Goal: Task Accomplishment & Management: Complete application form

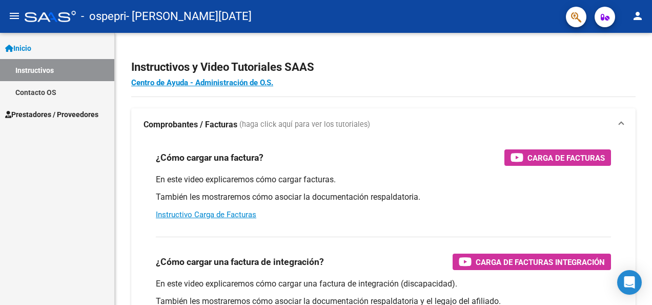
click at [68, 74] on link "Instructivos" at bounding box center [57, 70] width 114 height 22
click at [74, 121] on link "Prestadores / Proveedores" at bounding box center [57, 114] width 114 height 22
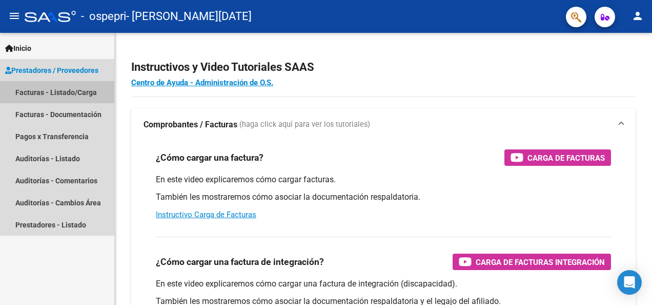
click at [35, 90] on link "Facturas - Listado/Carga" at bounding box center [57, 92] width 114 height 22
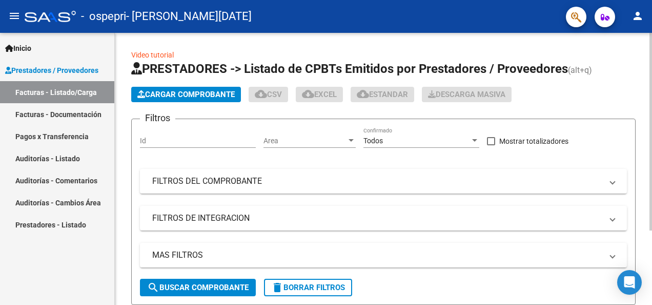
click at [202, 96] on span "Cargar Comprobante" at bounding box center [185, 94] width 97 height 9
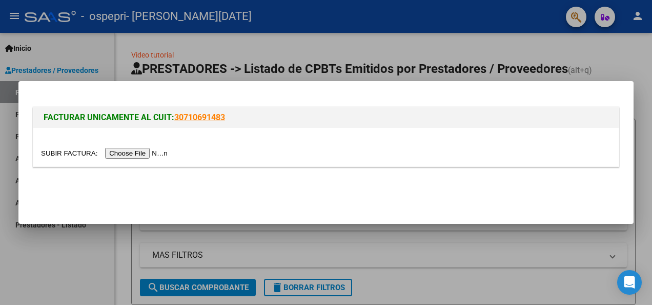
click at [138, 155] on input "file" at bounding box center [106, 153] width 130 height 11
click at [140, 153] on input "file" at bounding box center [106, 153] width 130 height 11
drag, startPoint x: 450, startPoint y: 265, endPoint x: 485, endPoint y: 291, distance: 43.9
click at [485, 291] on div at bounding box center [326, 152] width 652 height 305
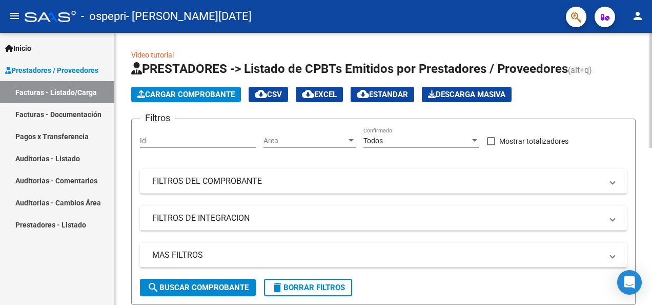
click at [485, 291] on form "Filtros Id Area Area Todos Confirmado Mostrar totalizadores FILTROS DEL COMPROB…" at bounding box center [383, 211] width 505 height 186
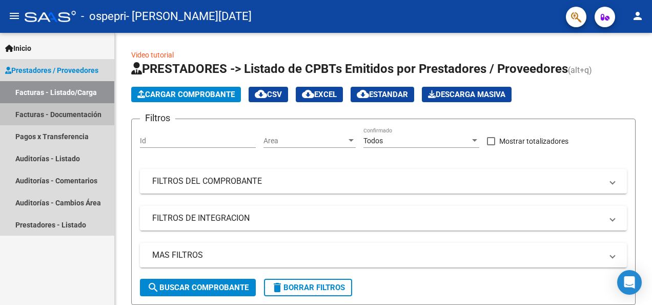
click at [41, 110] on link "Facturas - Documentación" at bounding box center [57, 114] width 114 height 22
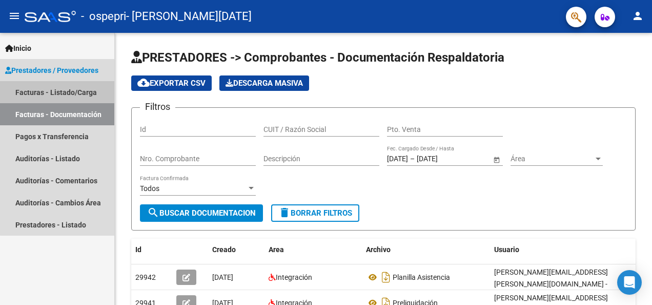
click at [91, 90] on link "Facturas - Listado/Carga" at bounding box center [57, 92] width 114 height 22
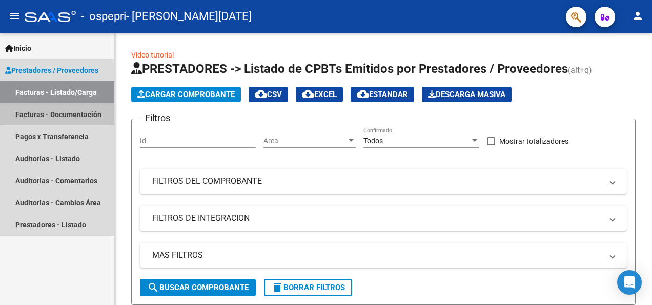
click at [83, 106] on link "Facturas - Documentación" at bounding box center [57, 114] width 114 height 22
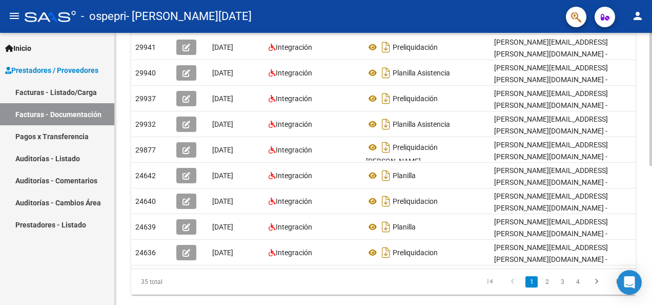
scroll to position [285, 0]
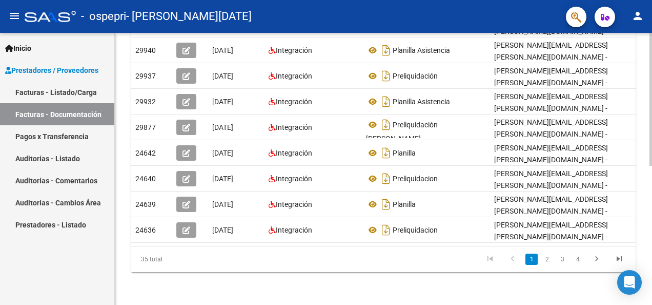
click at [649, 304] on html "menu - ospepri - [PERSON_NAME][DATE] person Inicio Instructivos Contacto OS Pre…" at bounding box center [326, 152] width 652 height 305
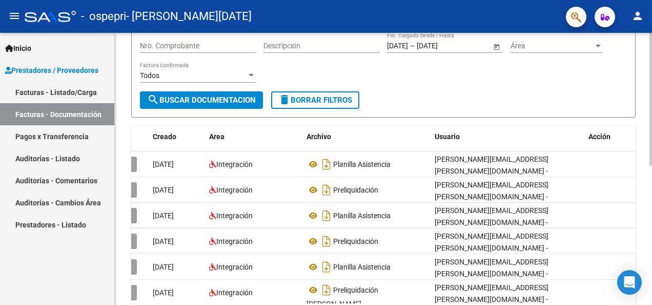
scroll to position [0, 0]
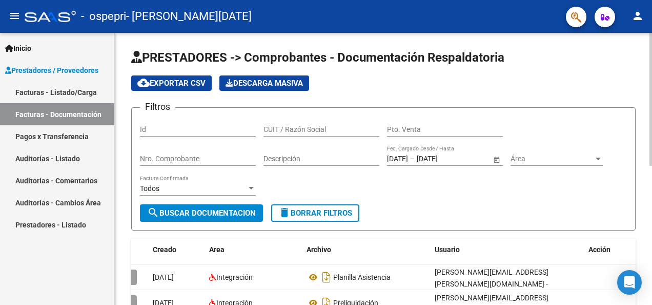
click at [637, 27] on div "menu - ospepri - [PERSON_NAME][DATE] person Inicio Instructivos Contacto OS Pre…" at bounding box center [326, 152] width 652 height 305
click at [33, 137] on link "Pagos x Transferencia" at bounding box center [57, 136] width 114 height 22
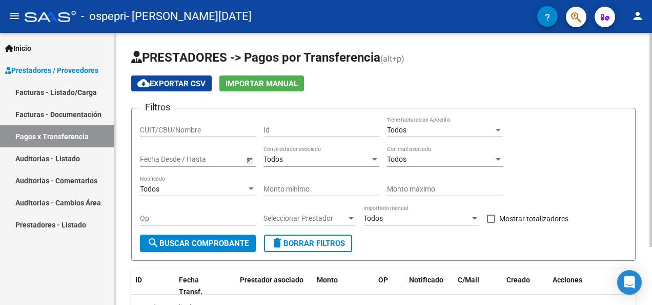
click at [647, 73] on div "PRESTADORES -> Pagos por Transferencia (alt+p) cloud_download Exportar CSV Impo…" at bounding box center [385, 206] width 540 height 346
click at [86, 91] on link "Facturas - Listado/Carga" at bounding box center [57, 92] width 114 height 22
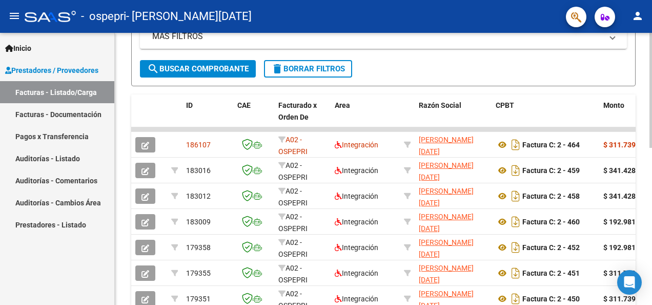
scroll to position [216, 0]
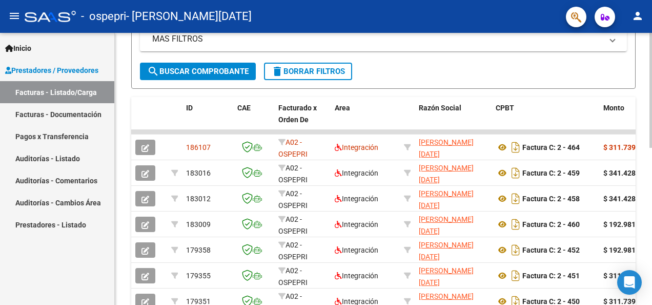
click at [635, 175] on div "Video tutorial PRESTADORES -> Listado de CPBTs Emitidos por Prestadores / Prove…" at bounding box center [385, 135] width 540 height 636
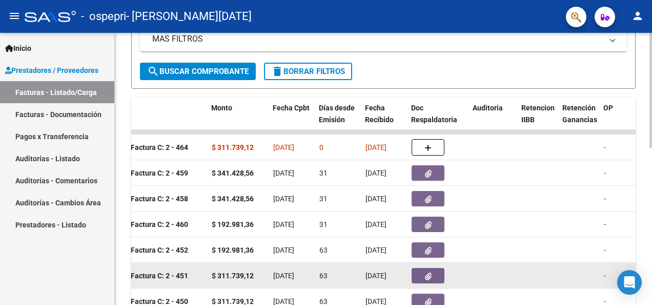
scroll to position [0, 392]
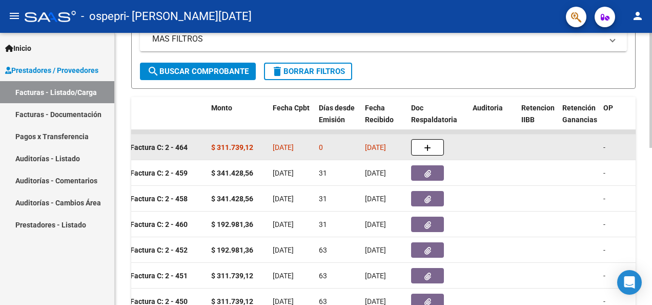
click at [428, 139] on button "button" at bounding box center [427, 147] width 33 height 16
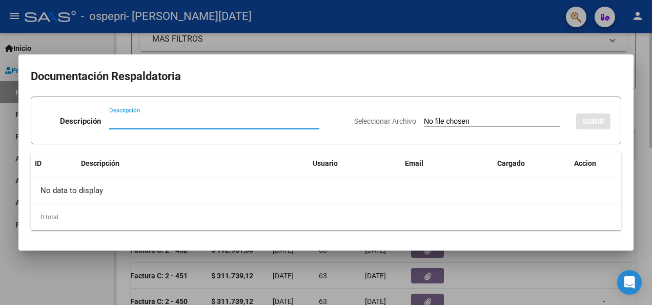
click at [143, 125] on input "Descripción" at bounding box center [214, 120] width 210 height 9
type input "PLANILLA ASISTENCIA"
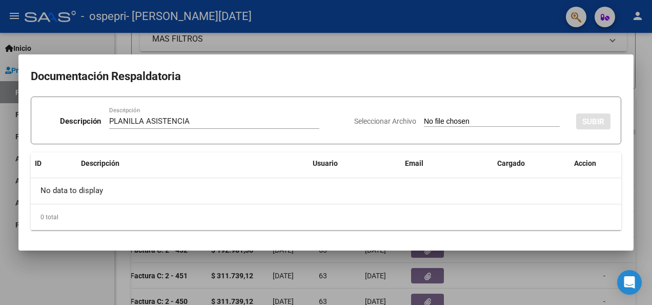
click at [468, 117] on input "Seleccionar Archivo" at bounding box center [492, 122] width 136 height 10
type input "C:\fakepath\Planilla de Asistencia Mensual- discapacidad Agosto.pdf"
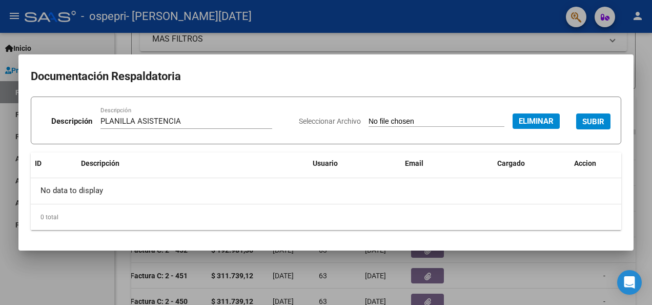
click at [596, 119] on span "SUBIR" at bounding box center [594, 121] width 22 height 9
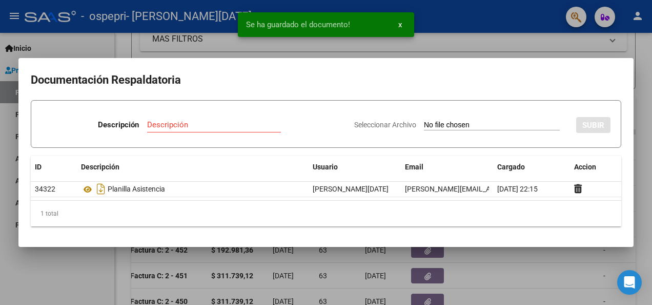
click at [652, 104] on div at bounding box center [326, 152] width 652 height 305
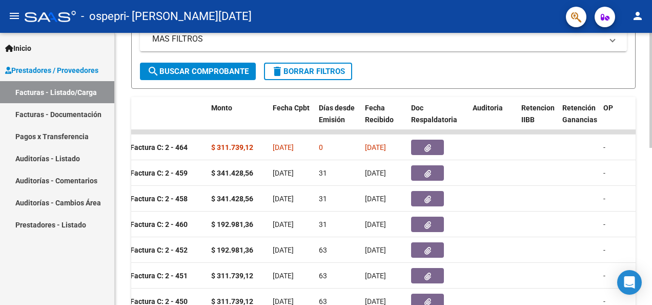
click at [121, 76] on div "Video tutorial PRESTADORES -> Listado de CPBTs Emitidos por Prestadores / Prove…" at bounding box center [383, 135] width 537 height 636
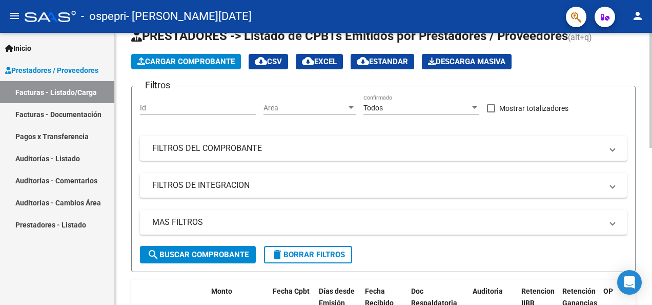
scroll to position [25, 0]
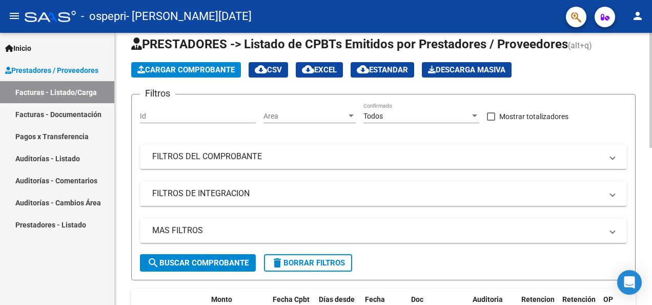
click at [202, 65] on span "Cargar Comprobante" at bounding box center [185, 69] width 97 height 9
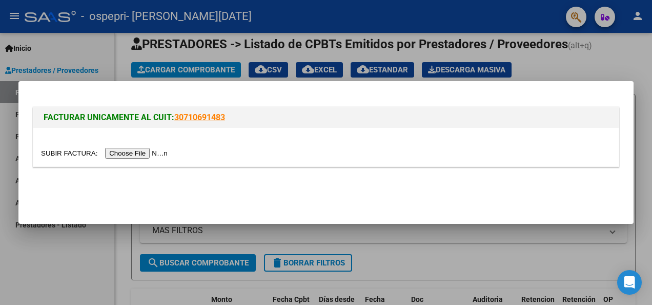
click at [142, 157] on input "file" at bounding box center [106, 153] width 130 height 11
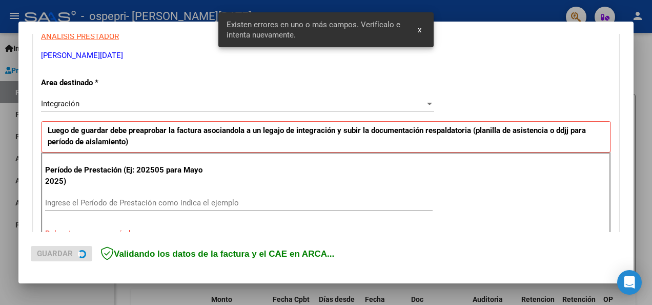
scroll to position [237, 0]
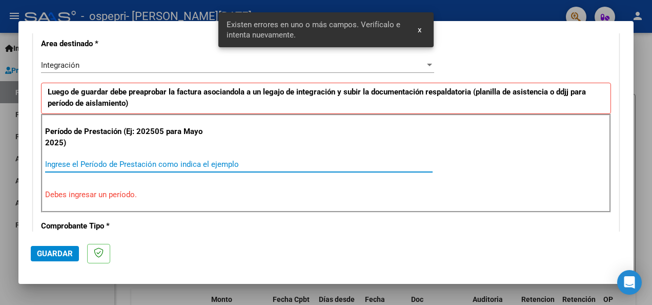
click at [107, 164] on input "Ingrese el Período de Prestación como indica el ejemplo" at bounding box center [239, 163] width 388 height 9
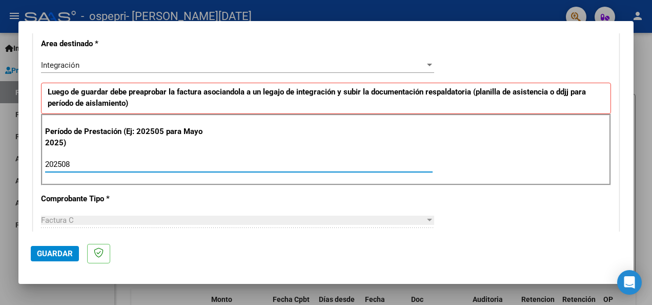
type input "202508"
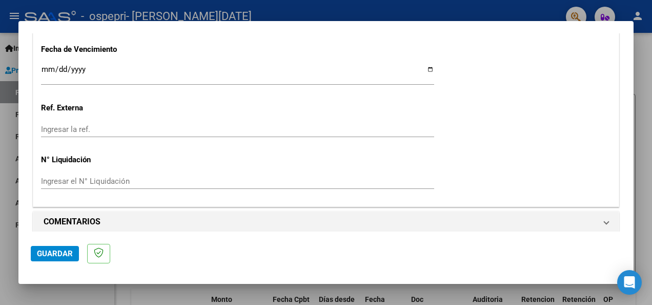
scroll to position [733, 0]
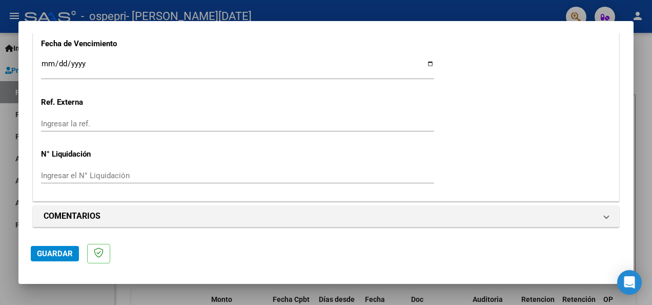
click at [119, 173] on input "Ingresar el N° Liquidación" at bounding box center [237, 175] width 393 height 9
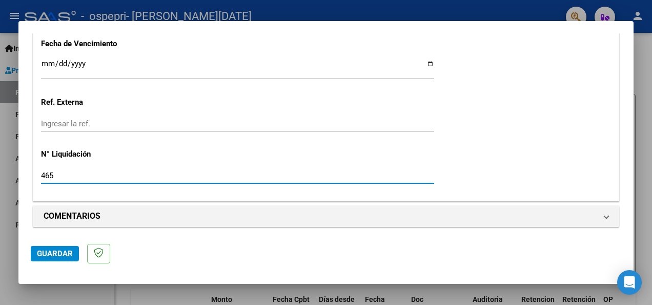
type input "465"
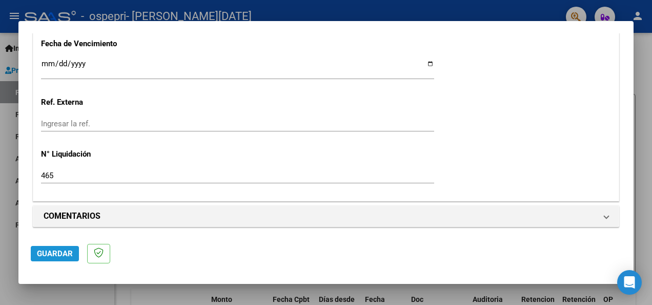
click at [61, 251] on span "Guardar" at bounding box center [55, 253] width 36 height 9
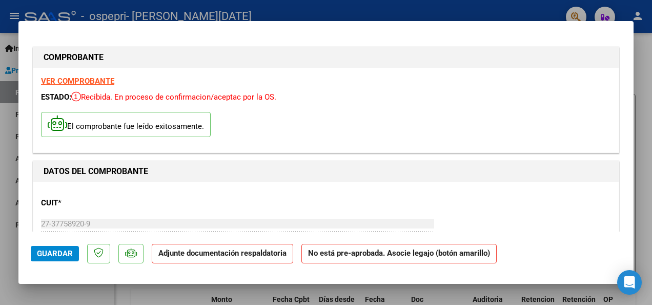
click at [241, 257] on p "Adjunte documentación respaldatoria" at bounding box center [223, 254] width 142 height 20
click at [62, 251] on span "Guardar" at bounding box center [55, 253] width 36 height 9
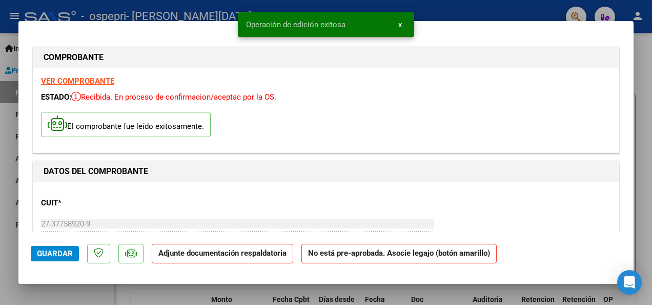
click at [62, 251] on span "Guardar" at bounding box center [55, 253] width 36 height 9
click at [216, 255] on strong "Adjunte documentación respaldatoria" at bounding box center [222, 252] width 128 height 9
type input "$ 0,00"
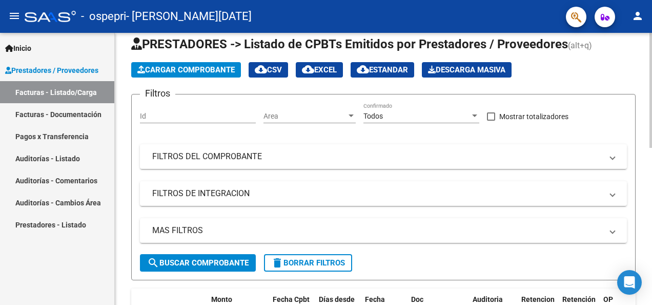
click at [162, 66] on span "Cargar Comprobante" at bounding box center [185, 69] width 97 height 9
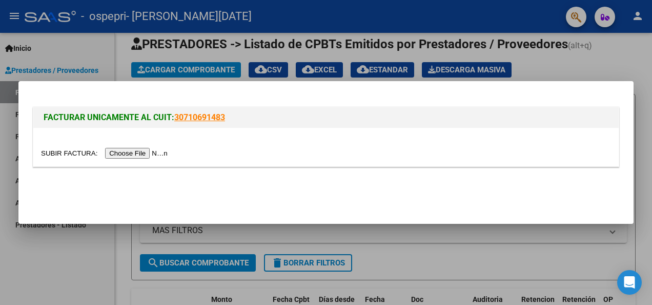
click at [133, 154] on input "file" at bounding box center [106, 153] width 130 height 11
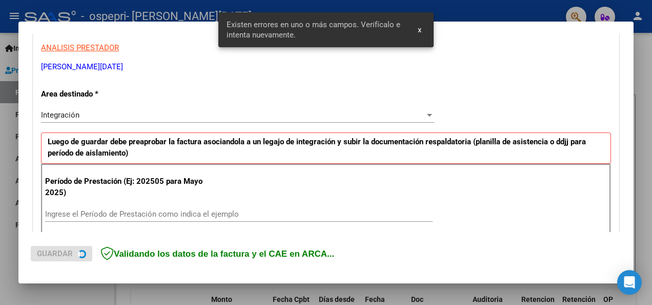
scroll to position [237, 0]
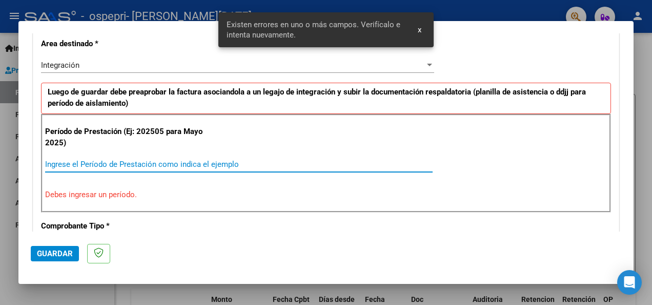
click at [119, 163] on input "Ingrese el Período de Prestación como indica el ejemplo" at bounding box center [239, 163] width 388 height 9
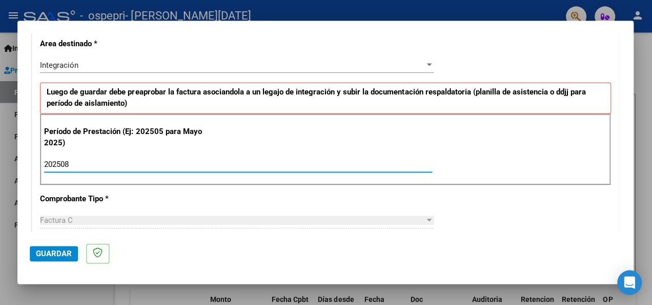
scroll to position [0, 0]
type input "202508"
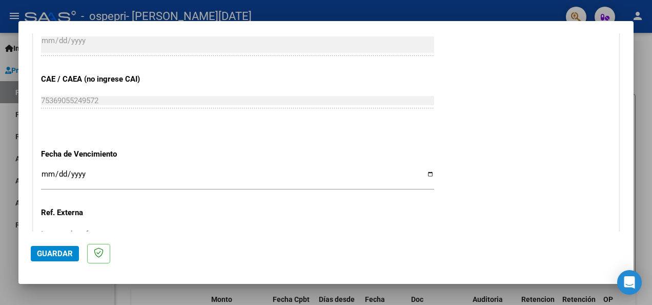
scroll to position [733, 0]
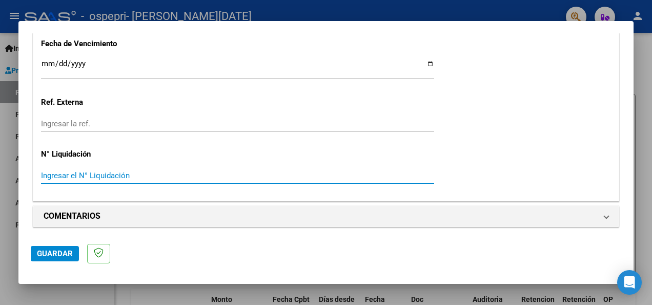
click at [268, 175] on input "Ingresar el N° Liquidación" at bounding box center [237, 175] width 393 height 9
type input "466"
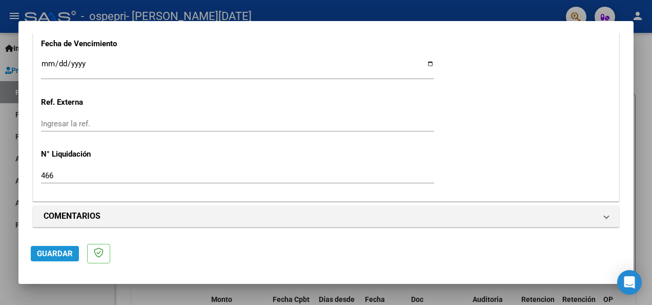
click at [58, 255] on span "Guardar" at bounding box center [55, 253] width 36 height 9
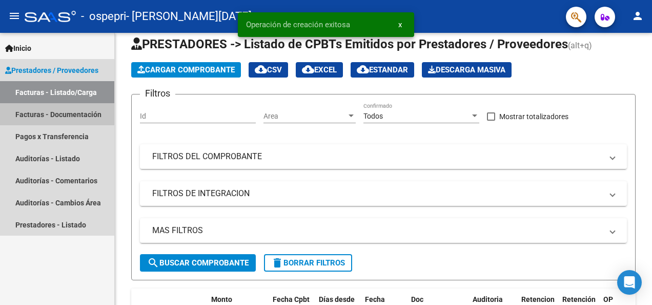
click at [42, 110] on link "Facturas - Documentación" at bounding box center [57, 114] width 114 height 22
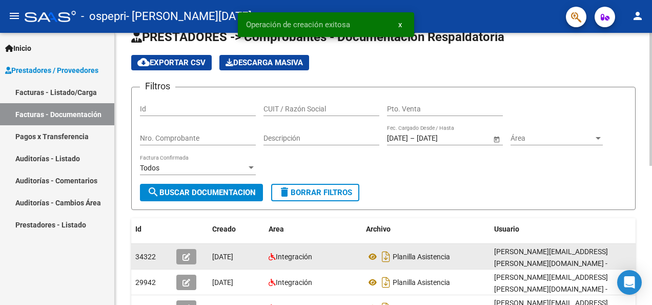
scroll to position [25, 0]
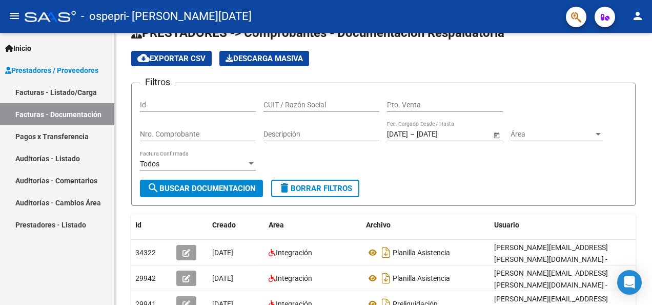
click at [32, 94] on link "Facturas - Listado/Carga" at bounding box center [57, 92] width 114 height 22
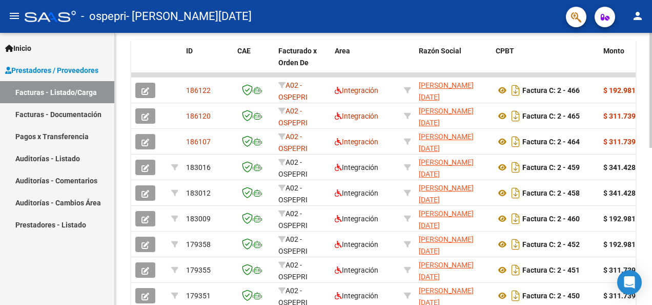
scroll to position [282, 0]
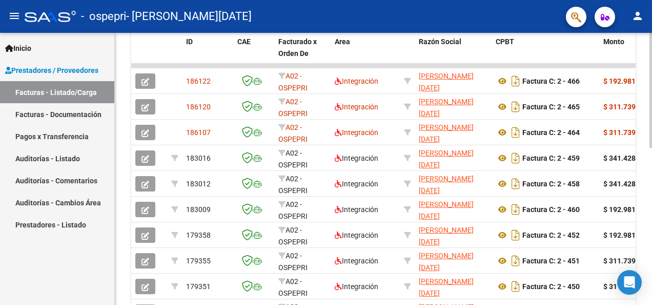
click at [652, 216] on html "menu - ospepri - [PERSON_NAME][DATE] person Inicio Instructivos Contacto OS Pre…" at bounding box center [326, 152] width 652 height 305
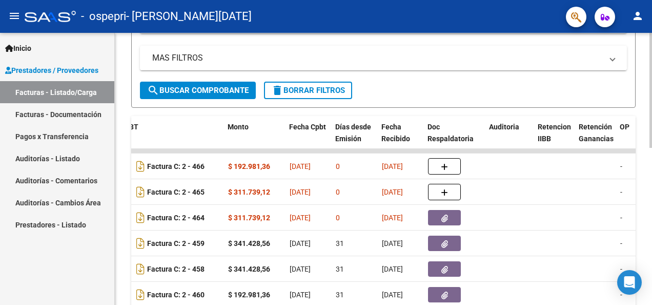
scroll to position [196, 0]
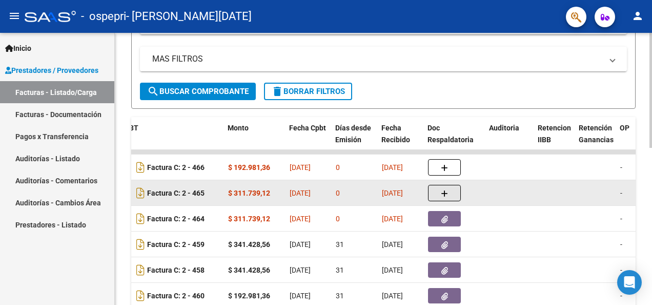
click at [449, 189] on button "button" at bounding box center [444, 193] width 33 height 16
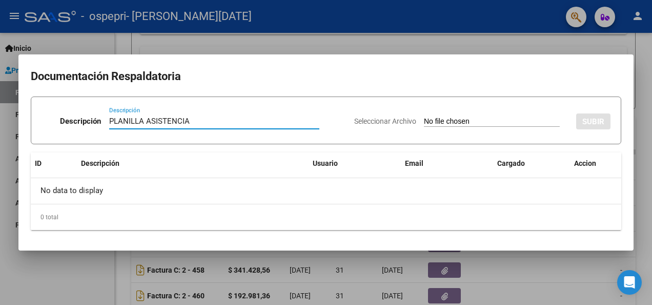
type input "PLANILLA ASISTENCIA"
click at [460, 124] on input "Seleccionar Archivo" at bounding box center [492, 122] width 136 height 10
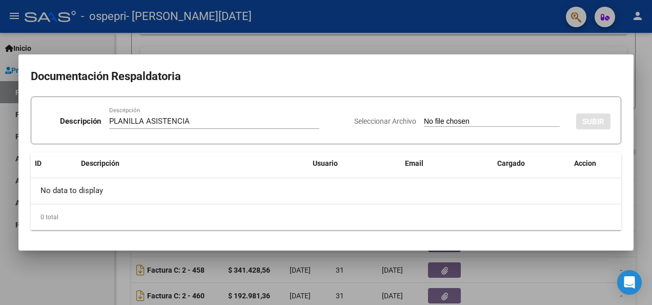
click at [500, 119] on input "Seleccionar Archivo" at bounding box center [492, 122] width 136 height 10
click at [480, 125] on input "Seleccionar Archivo" at bounding box center [492, 122] width 136 height 10
type input "C:\fakepath\Planilla de Asistencia Mensual- discapacidad.pdf"
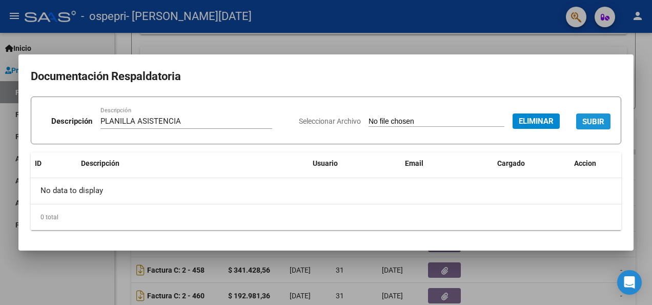
click at [596, 116] on span "SUBIR" at bounding box center [594, 120] width 22 height 9
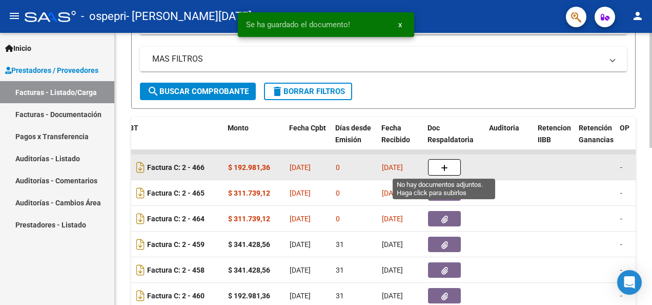
click at [443, 166] on icon "button" at bounding box center [444, 168] width 7 height 8
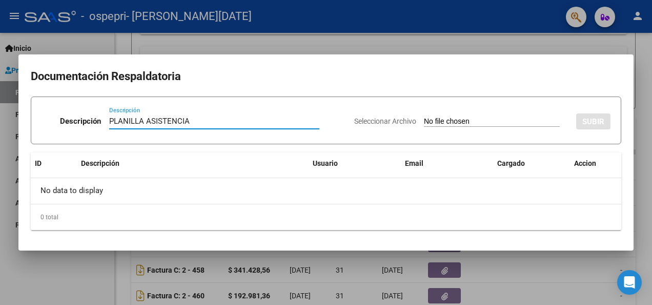
type input "PLANILLA ASISTENCIA"
click at [458, 125] on input "Seleccionar Archivo" at bounding box center [492, 122] width 136 height 10
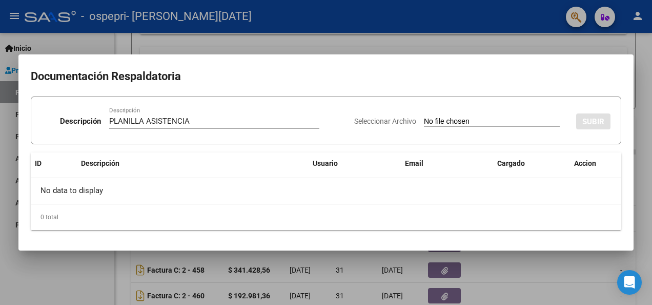
type input "C:\fakepath\Planilla de Asistencia Mensual- discapacidad (2).pdf"
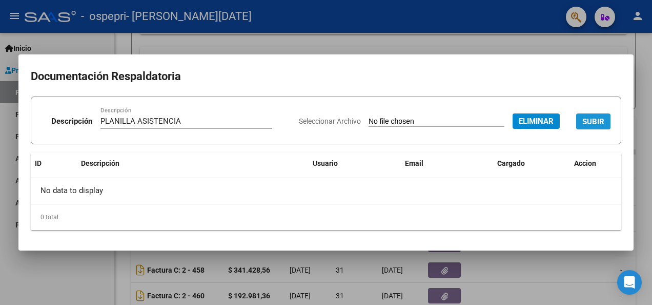
click at [595, 116] on span "SUBIR" at bounding box center [594, 120] width 22 height 9
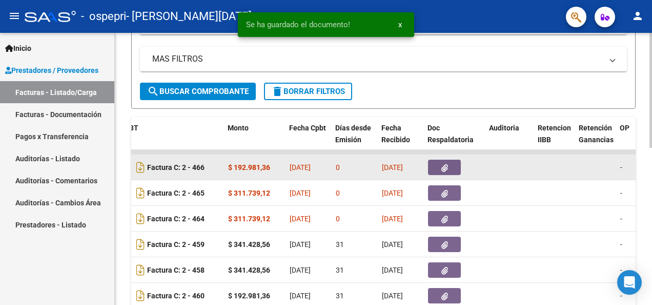
click at [394, 167] on span "[DATE]" at bounding box center [392, 167] width 21 height 8
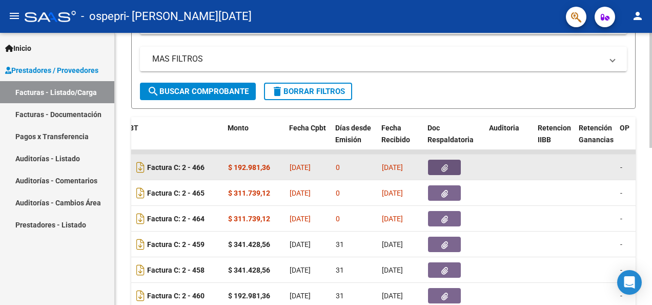
click at [448, 165] on button "button" at bounding box center [444, 166] width 33 height 15
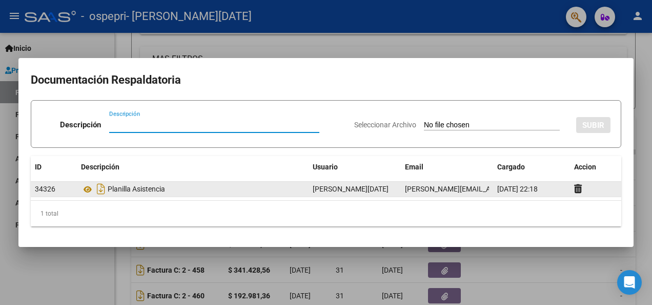
click at [172, 193] on div "Planilla Asistencia" at bounding box center [193, 189] width 224 height 16
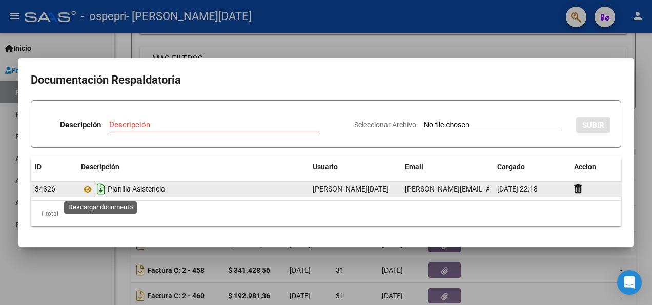
click at [103, 190] on icon "Descargar documento" at bounding box center [100, 189] width 13 height 16
